Goal: Information Seeking & Learning: Learn about a topic

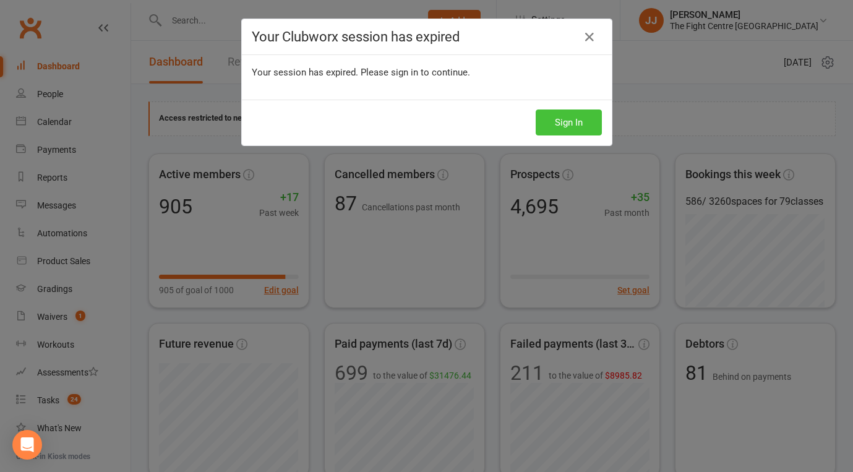
click at [582, 111] on button "Sign In" at bounding box center [569, 123] width 66 height 26
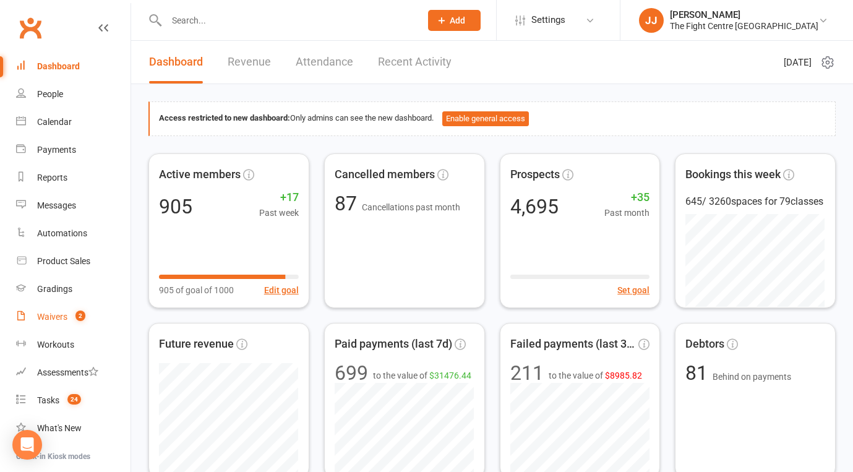
click at [66, 311] on link "Waivers 2" at bounding box center [73, 317] width 114 height 28
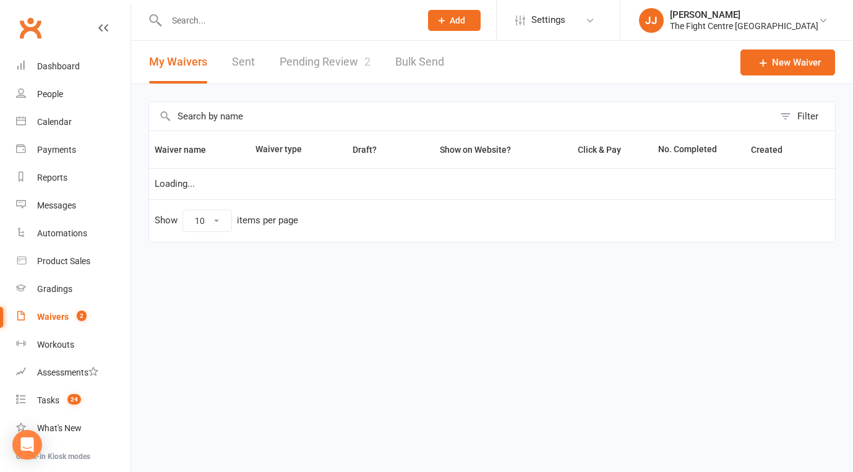
select select "50"
click at [354, 71] on link "Pending Review 2" at bounding box center [325, 62] width 91 height 43
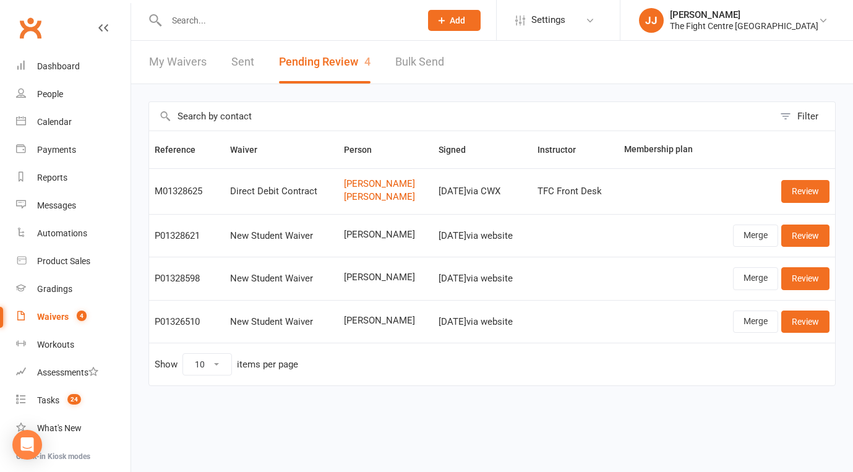
click at [22, 25] on link "Clubworx" at bounding box center [30, 27] width 31 height 31
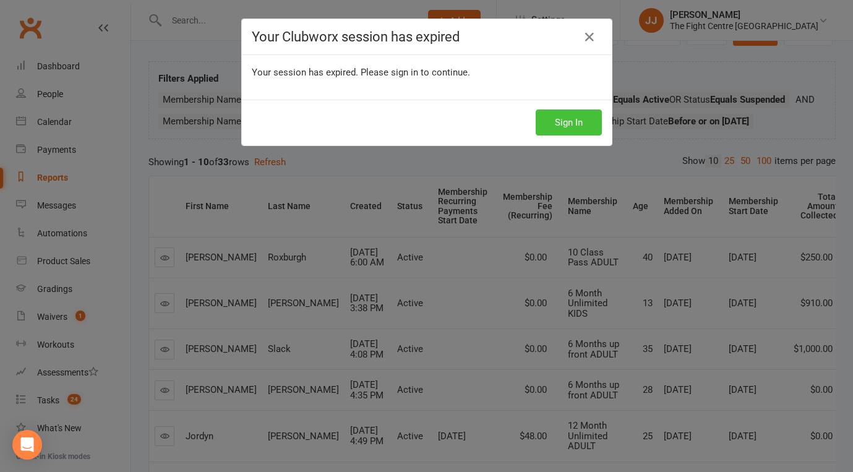
click at [577, 119] on button "Sign In" at bounding box center [569, 123] width 66 height 26
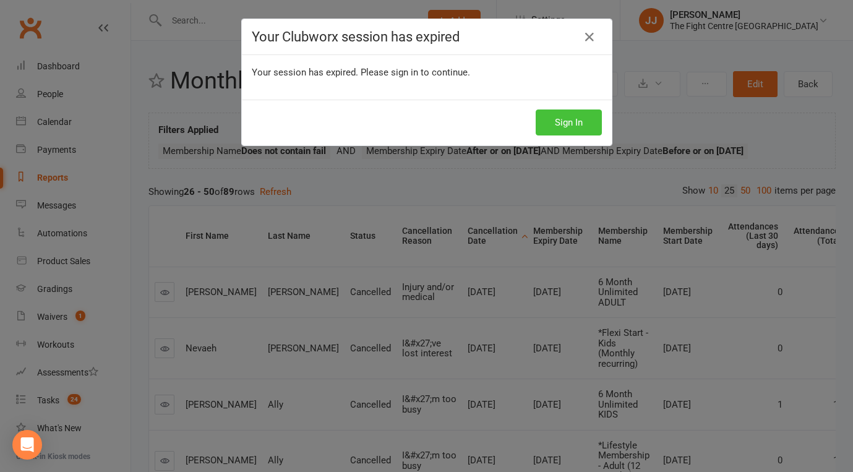
click at [582, 118] on button "Sign In" at bounding box center [569, 123] width 66 height 26
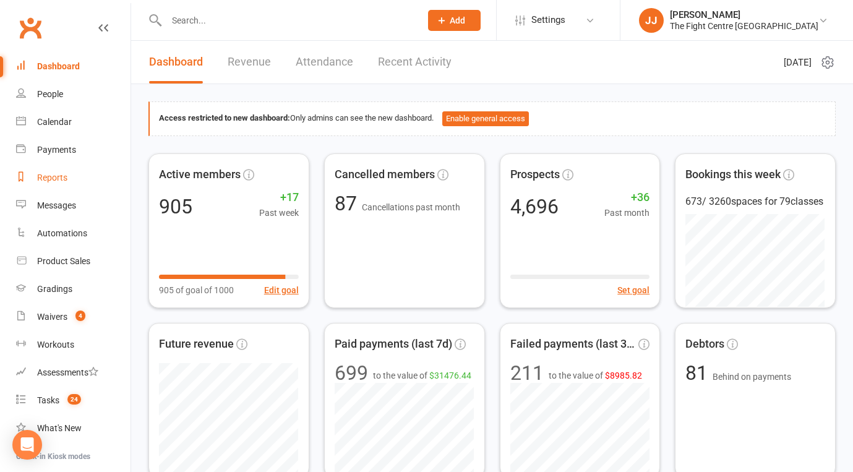
click at [54, 184] on link "Reports" at bounding box center [73, 178] width 114 height 28
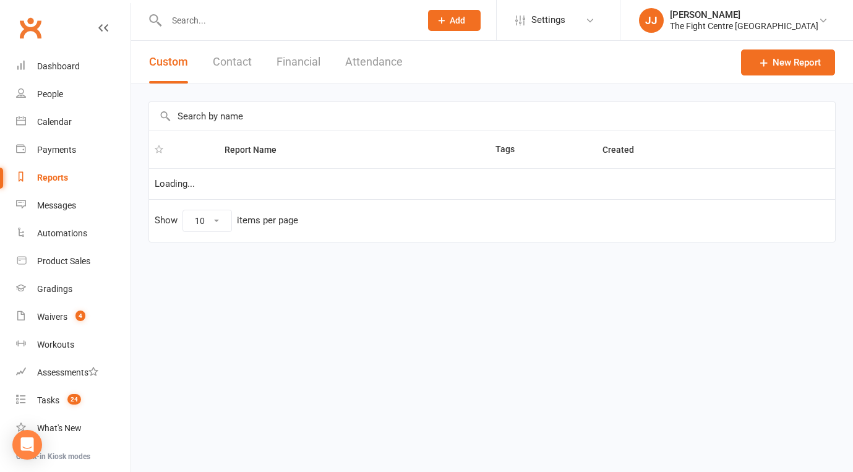
select select "100"
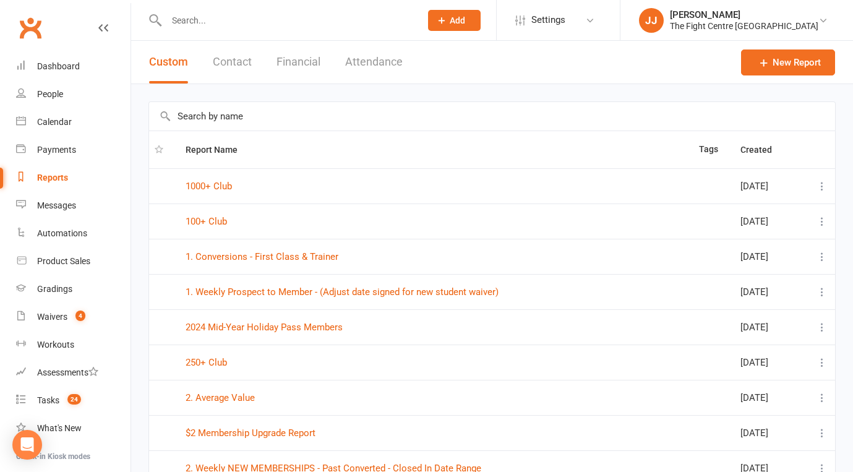
click at [225, 112] on input "text" at bounding box center [492, 116] width 686 height 28
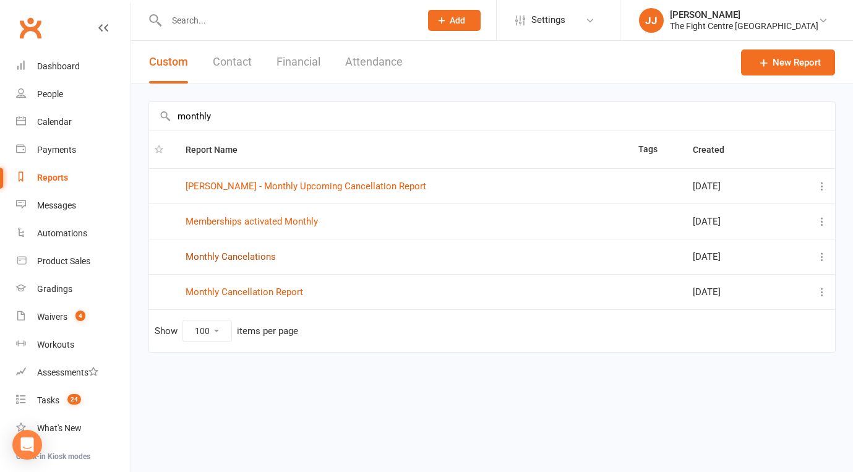
type input "monthly"
click at [233, 253] on link "Monthly Cancelations" at bounding box center [231, 256] width 90 height 11
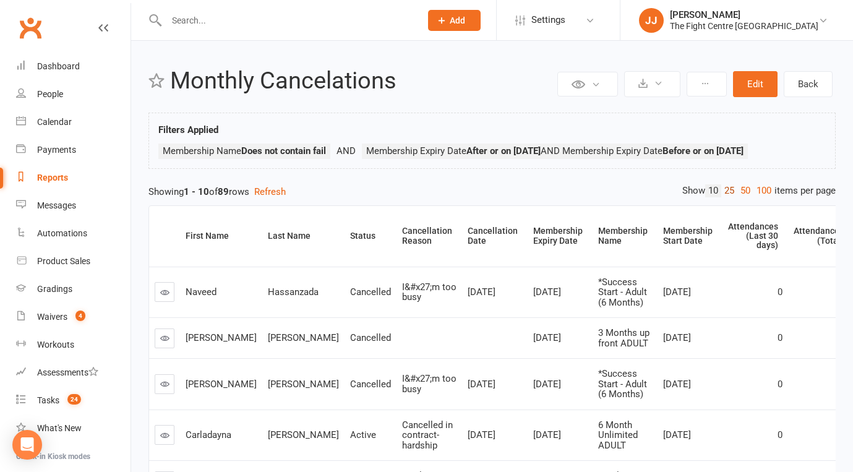
click at [729, 191] on link "25" at bounding box center [729, 190] width 16 height 13
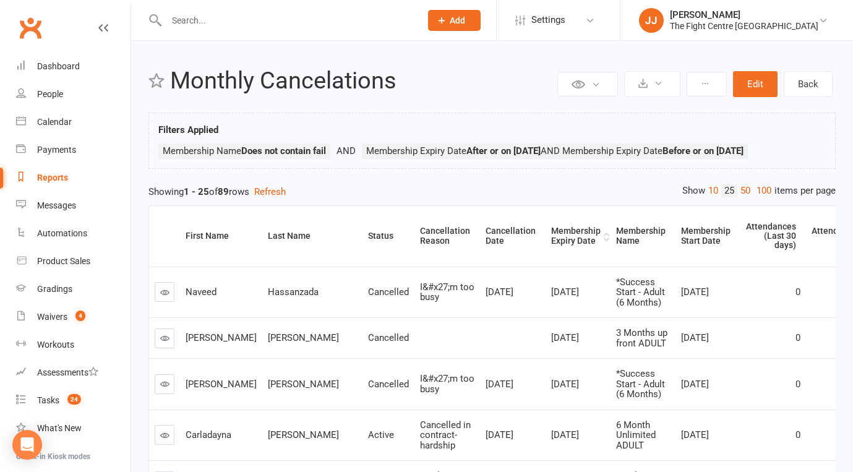
click at [551, 233] on div "Membership Expiry Date" at bounding box center [575, 235] width 49 height 19
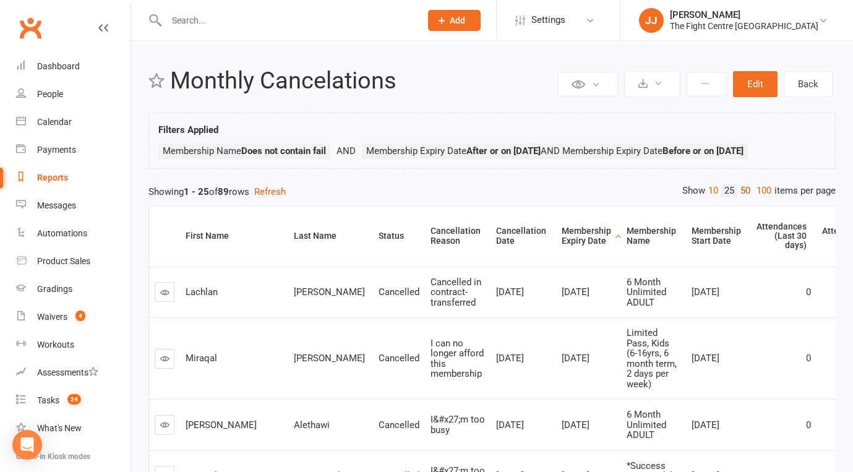
click at [741, 193] on link "50" at bounding box center [745, 190] width 16 height 13
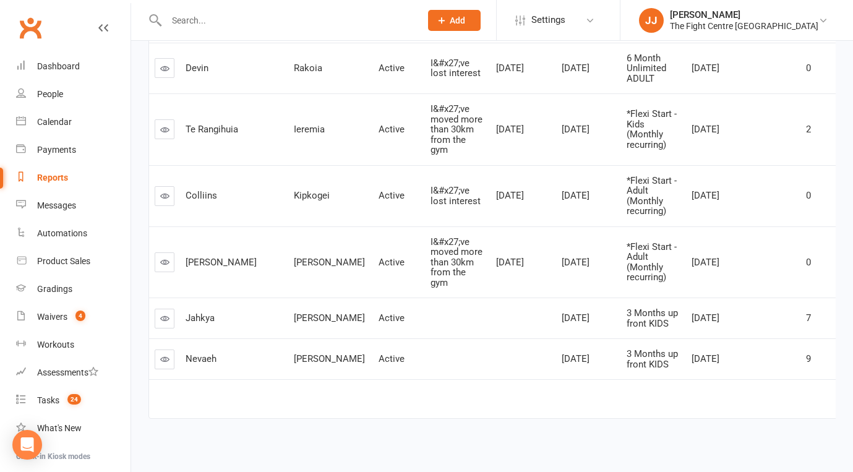
scroll to position [0, 145]
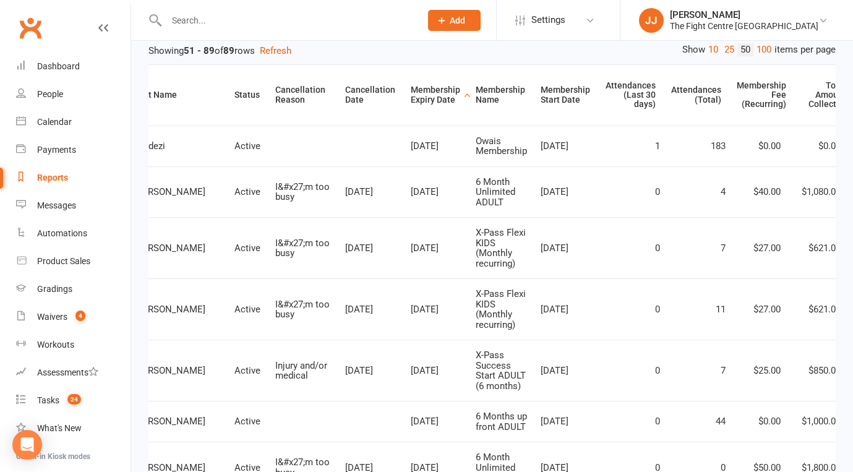
scroll to position [0, 0]
